Goal: Obtain resource: Obtain resource

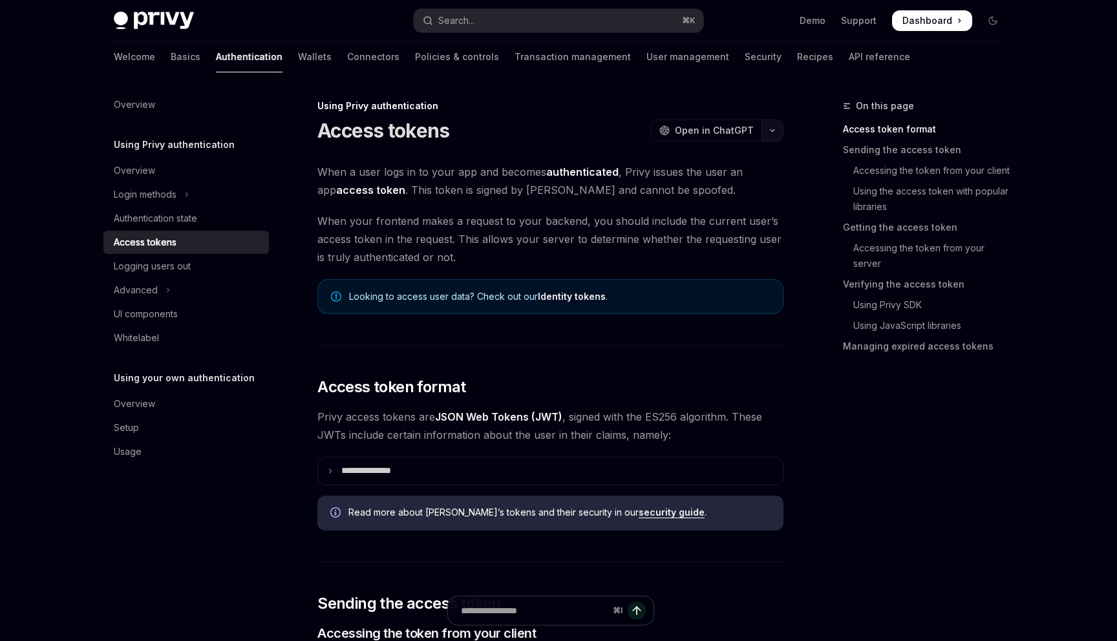
click at [775, 127] on button "button" at bounding box center [772, 131] width 22 height 22
click at [681, 222] on div "Copy page" at bounding box center [700, 219] width 126 height 13
click at [772, 125] on button "button" at bounding box center [772, 131] width 22 height 22
click at [699, 224] on div "Copy page" at bounding box center [700, 219] width 126 height 13
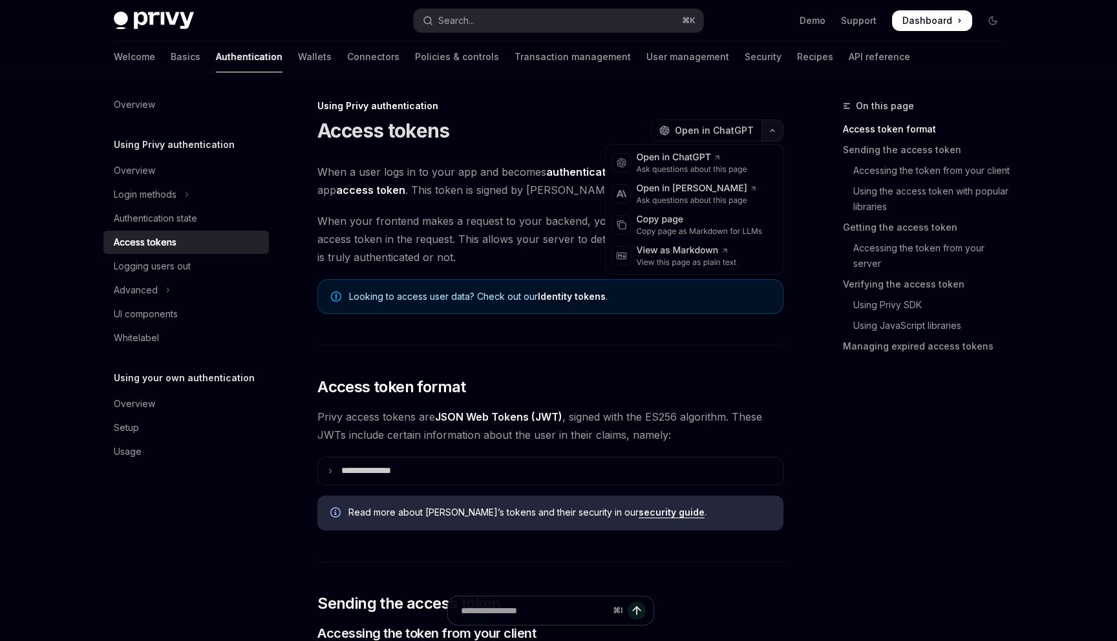
click at [771, 133] on button "button" at bounding box center [772, 131] width 22 height 22
click at [730, 229] on div "Copy page as Markdown for LLMs" at bounding box center [700, 231] width 126 height 10
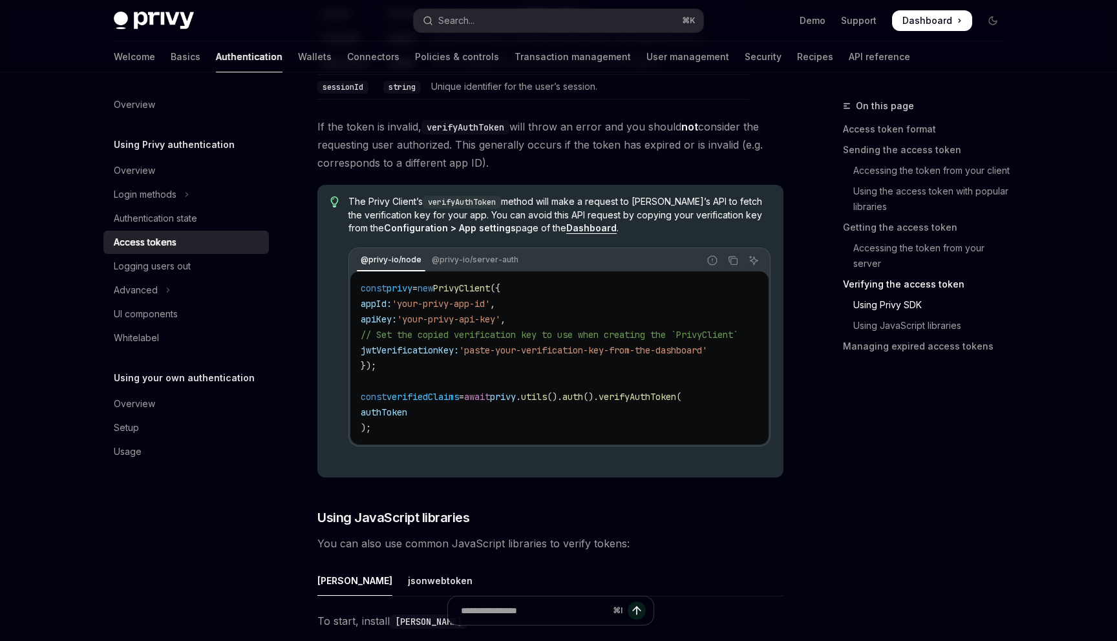
scroll to position [2479, 0]
